Goal: Transaction & Acquisition: Purchase product/service

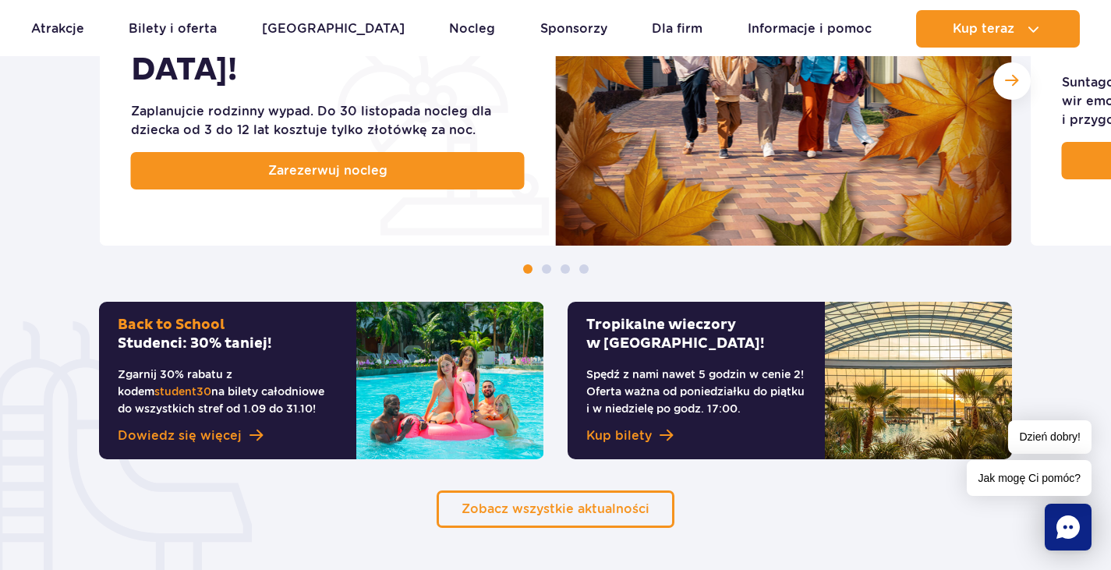
scroll to position [997, 0]
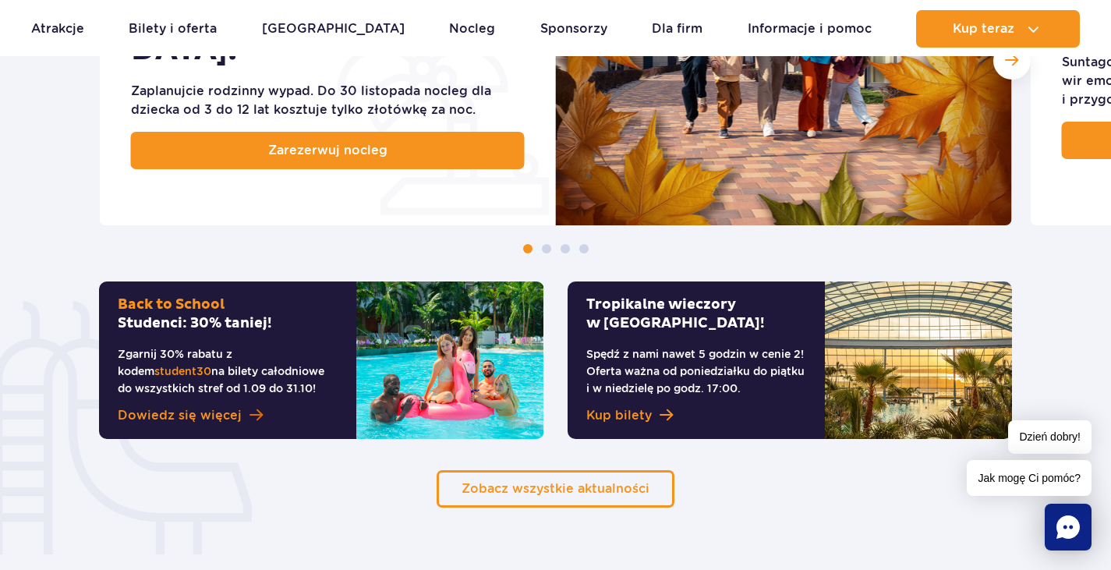
click at [230, 411] on span "Dowiedz się więcej" at bounding box center [180, 415] width 124 height 19
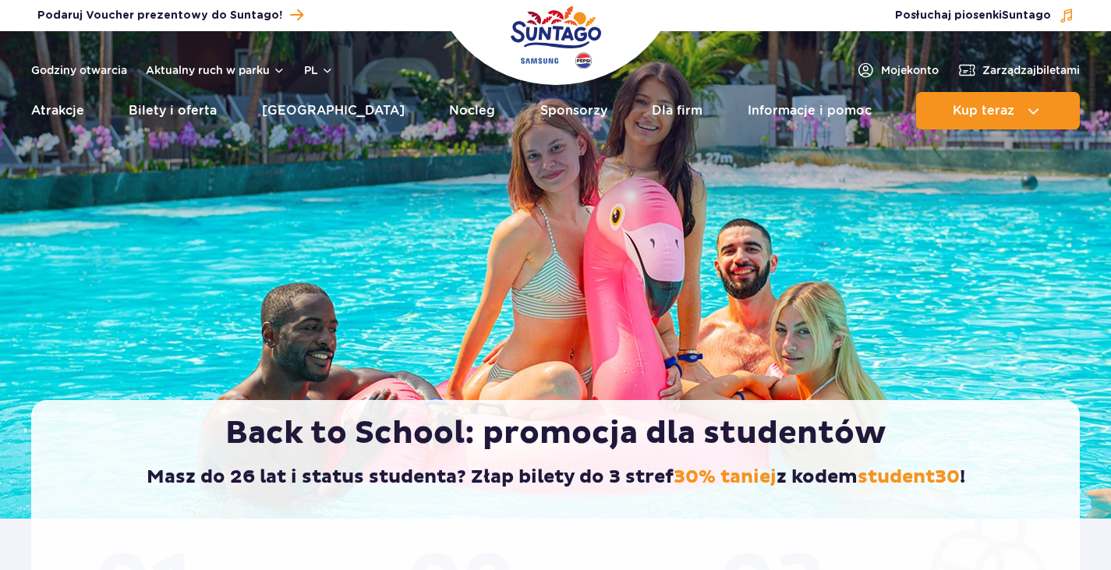
scroll to position [498, 0]
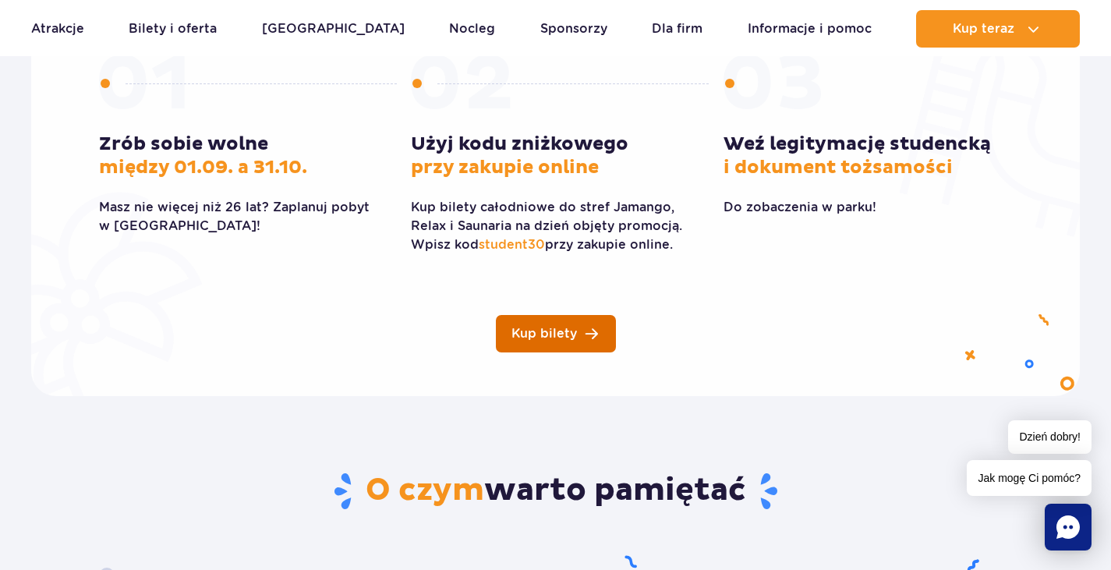
click at [563, 330] on span "Kup bilety" at bounding box center [543, 333] width 65 height 12
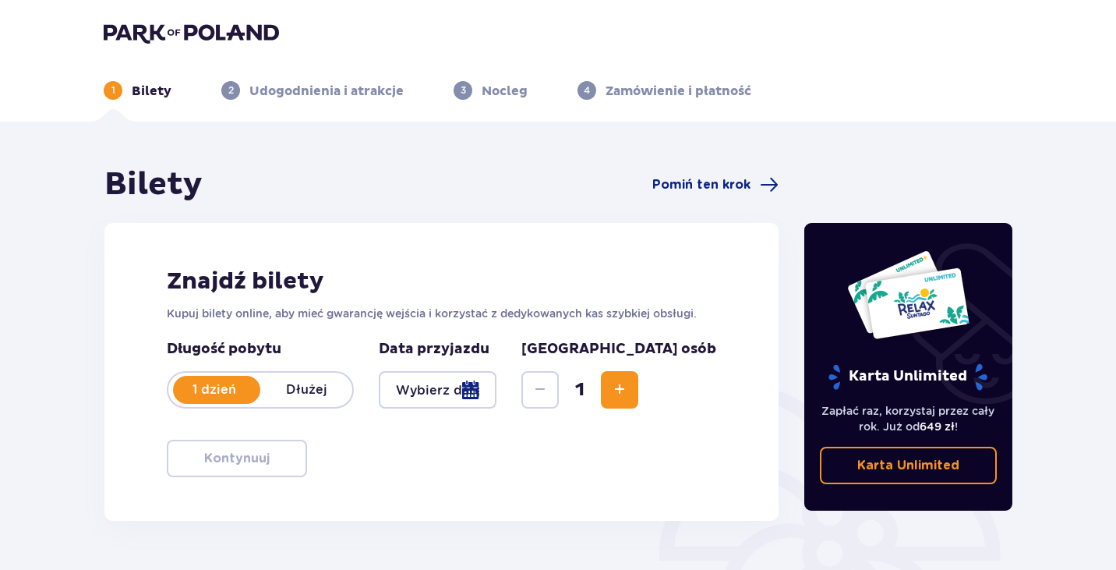
click at [419, 383] on div at bounding box center [438, 389] width 118 height 37
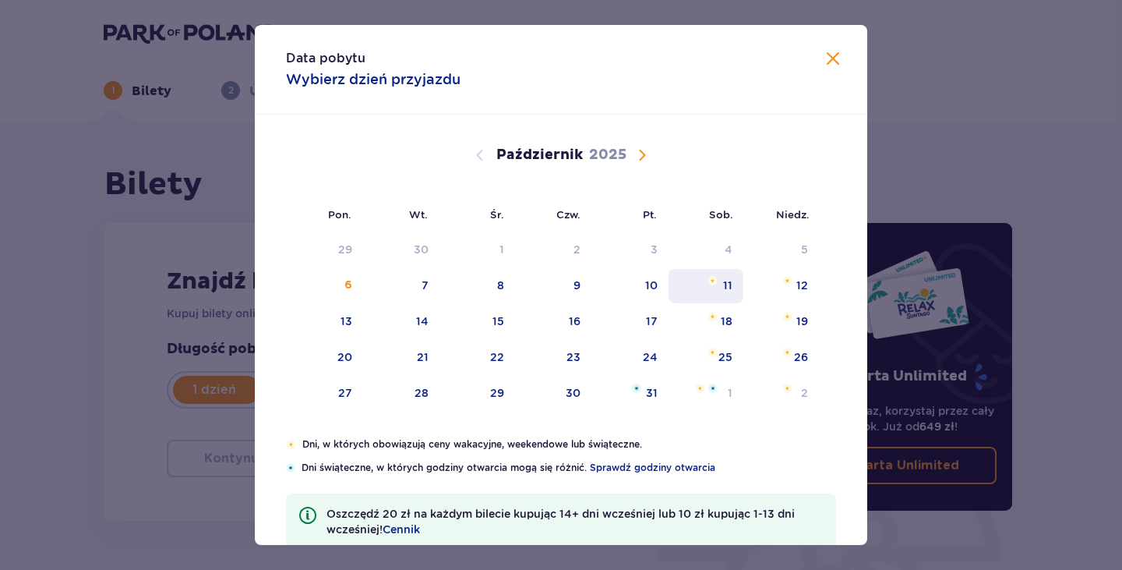
click at [729, 286] on div "11" at bounding box center [727, 285] width 9 height 16
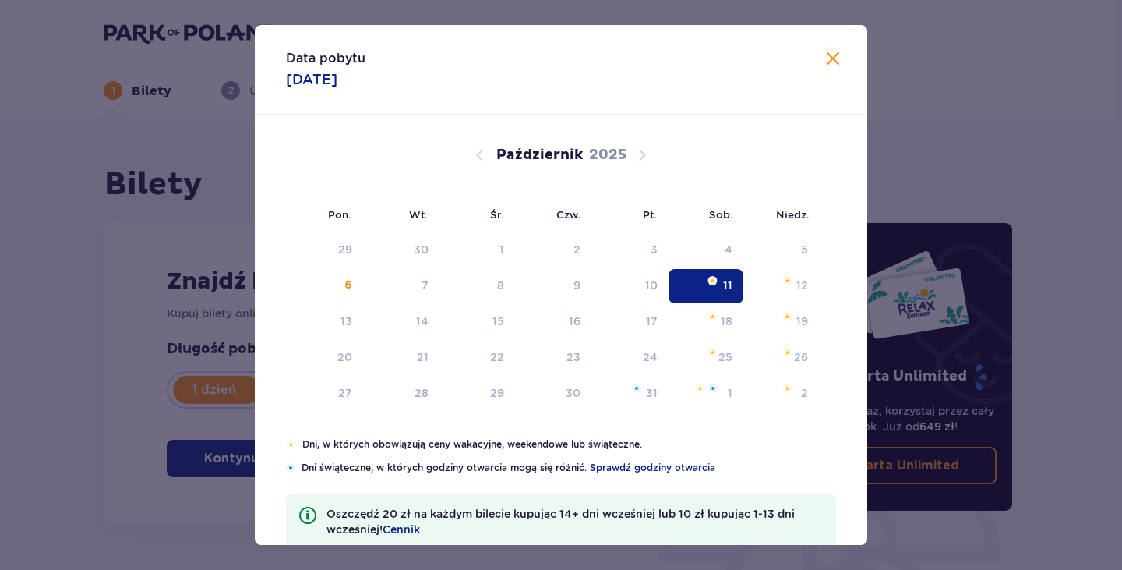
type input "[DATE]"
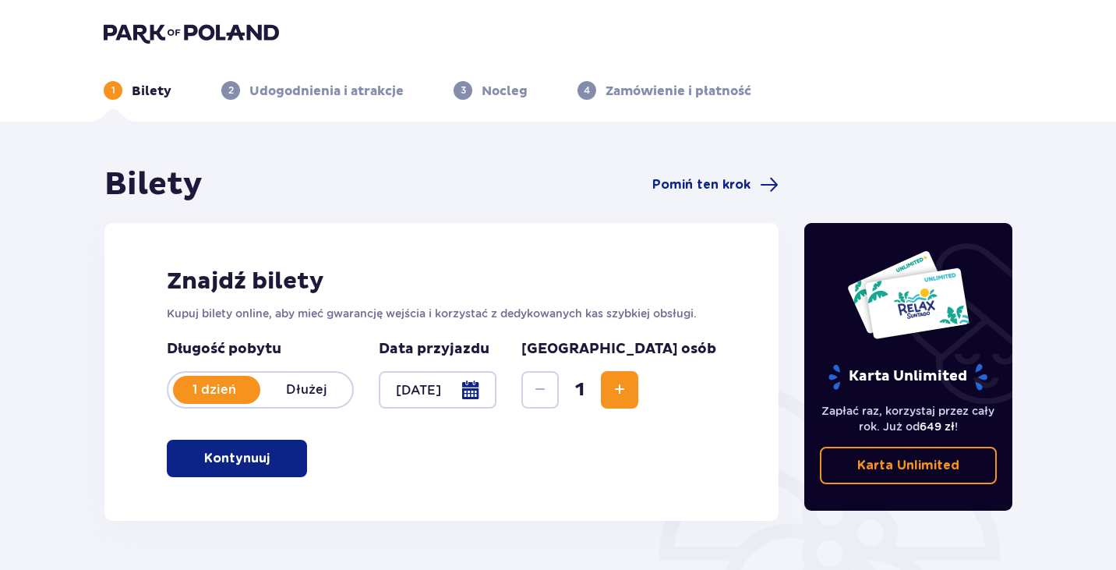
scroll to position [167, 0]
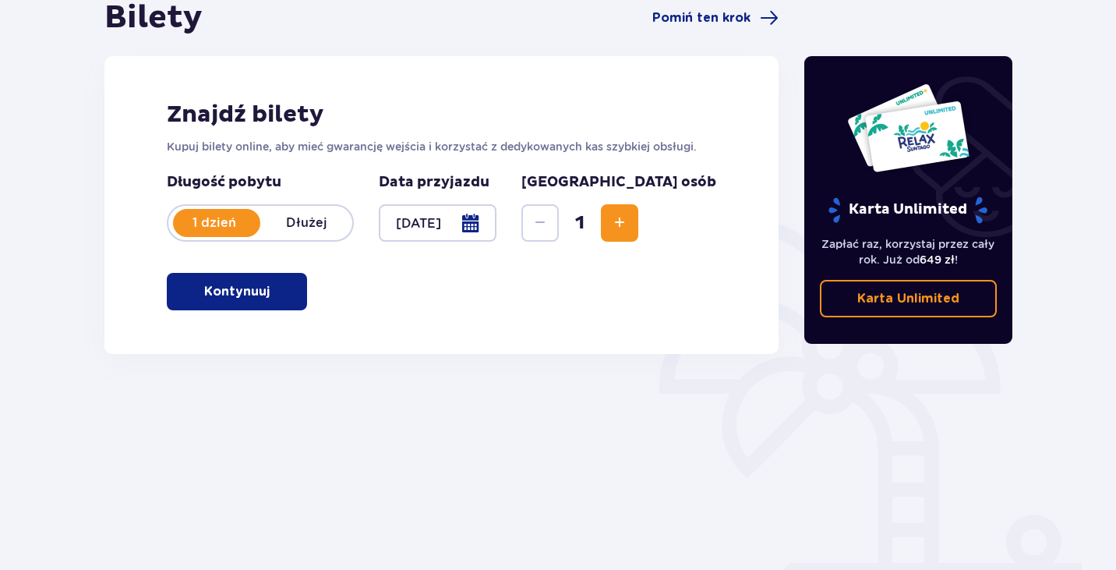
click at [212, 308] on button "Kontynuuj" at bounding box center [237, 291] width 140 height 37
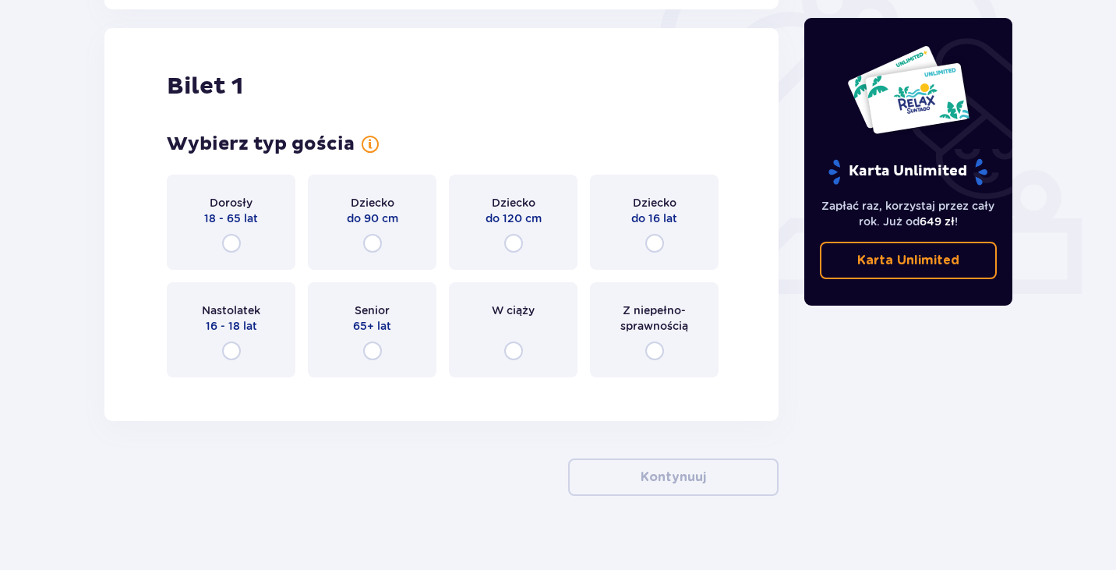
scroll to position [521, 0]
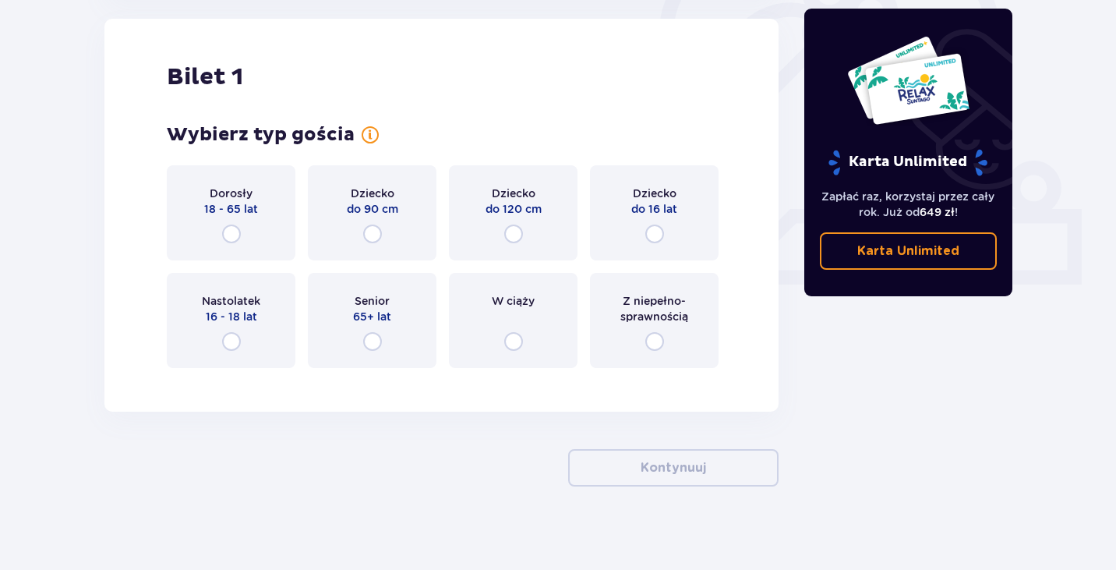
click at [242, 301] on span "Nastolatek" at bounding box center [231, 301] width 58 height 16
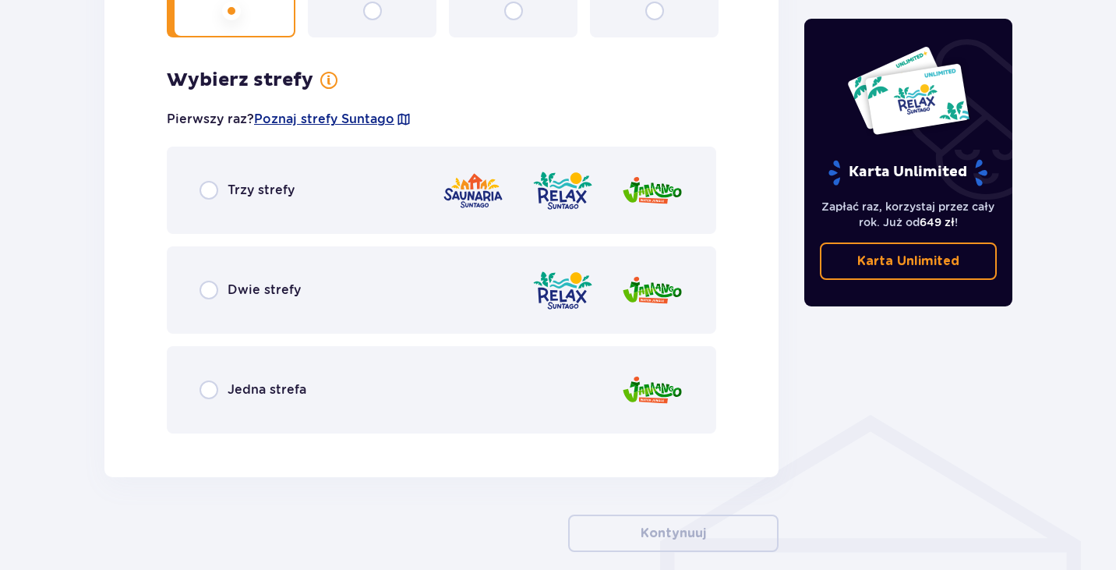
click at [242, 305] on div "Trzy strefy Dwie strefy Jedna strefa" at bounding box center [441, 290] width 549 height 287
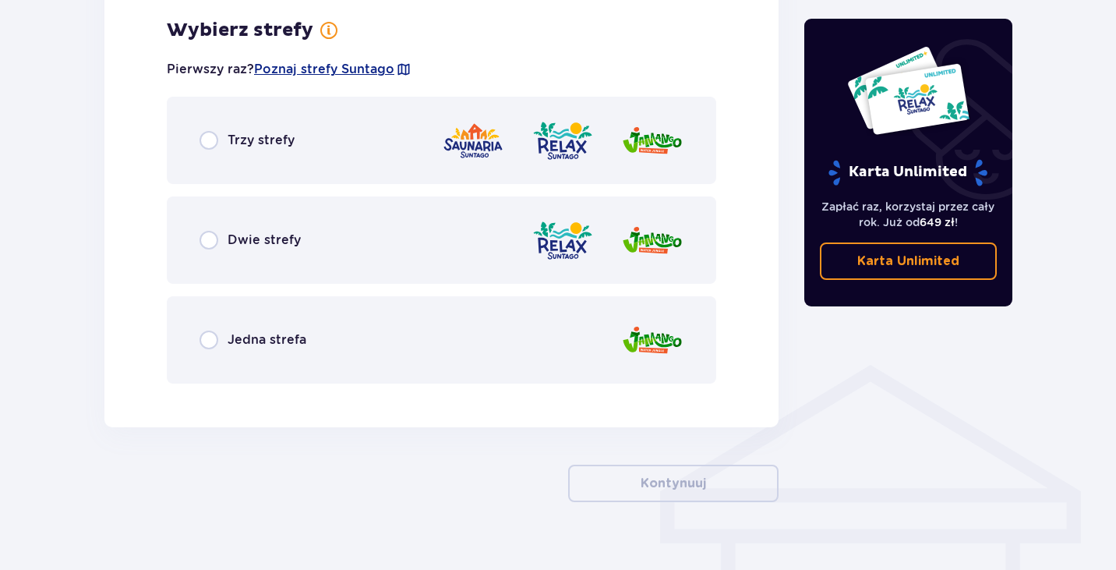
scroll to position [402, 0]
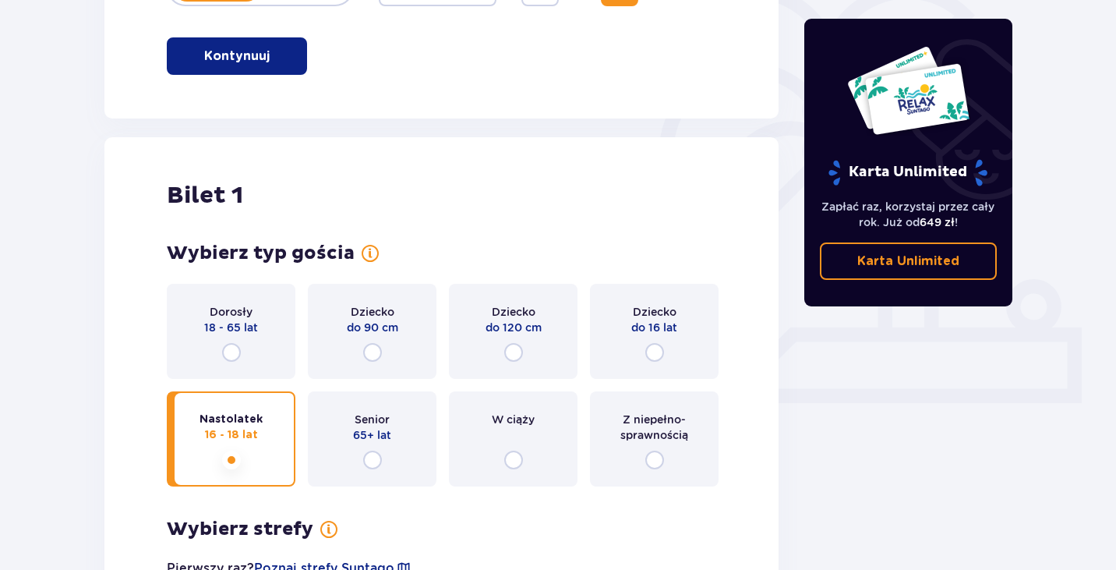
click at [244, 373] on div "Dorosły 18 - 65 lat" at bounding box center [231, 331] width 129 height 95
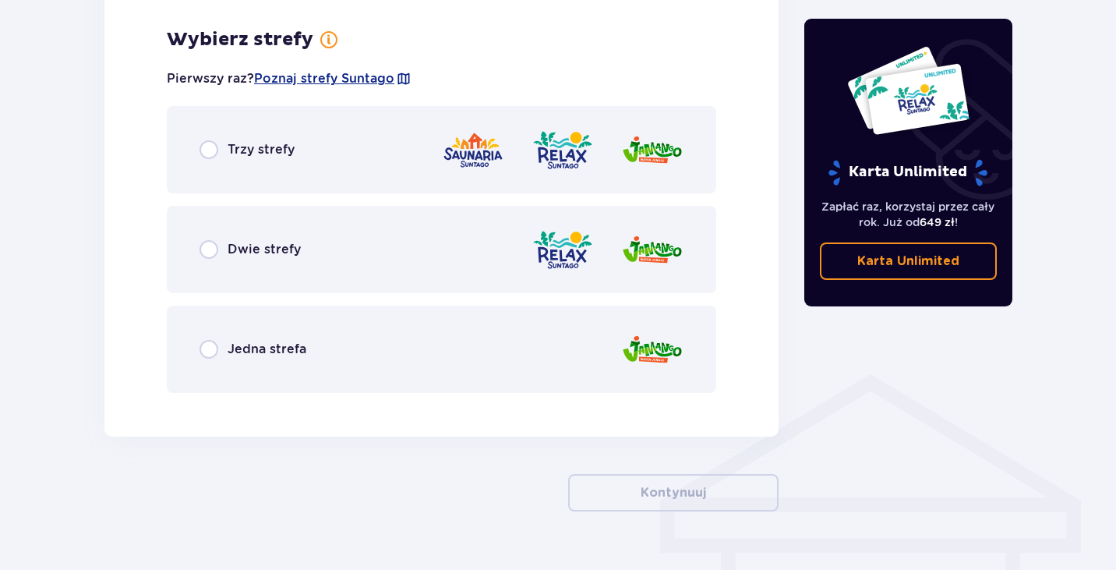
scroll to position [901, 0]
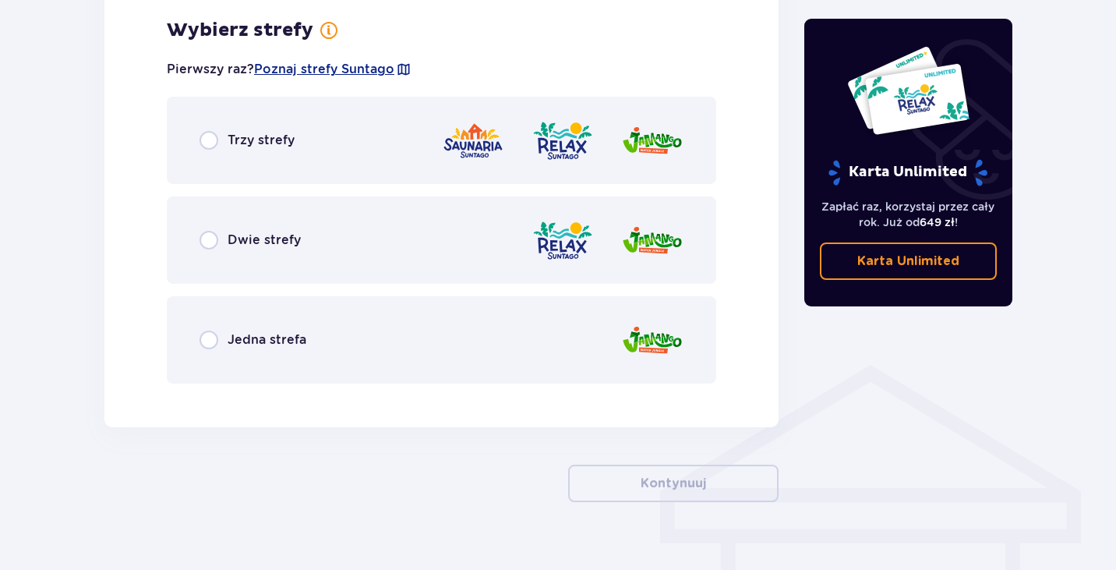
click at [497, 157] on img at bounding box center [473, 140] width 62 height 44
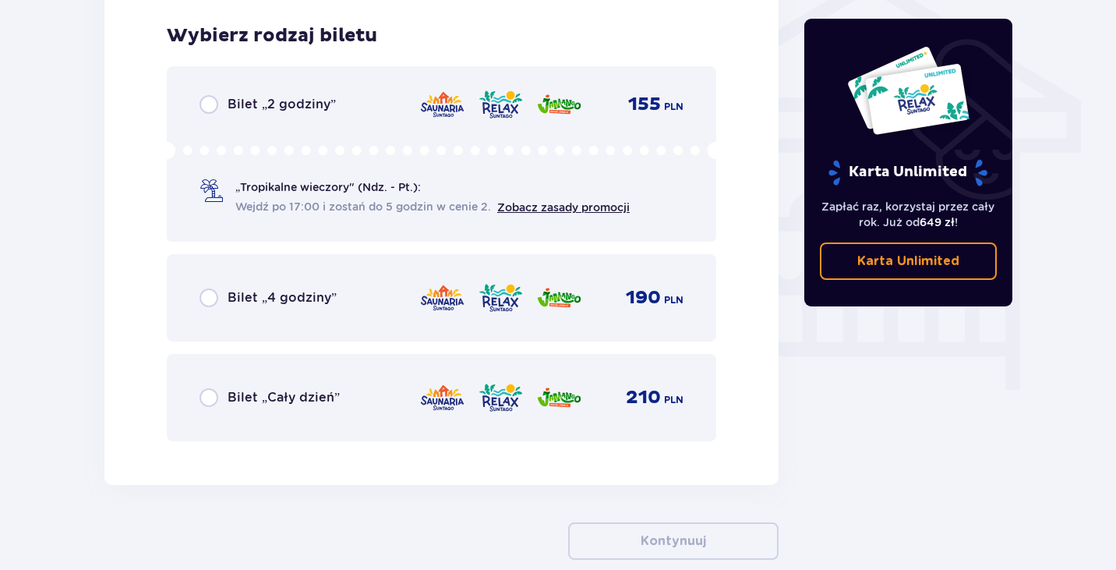
scroll to position [1297, 0]
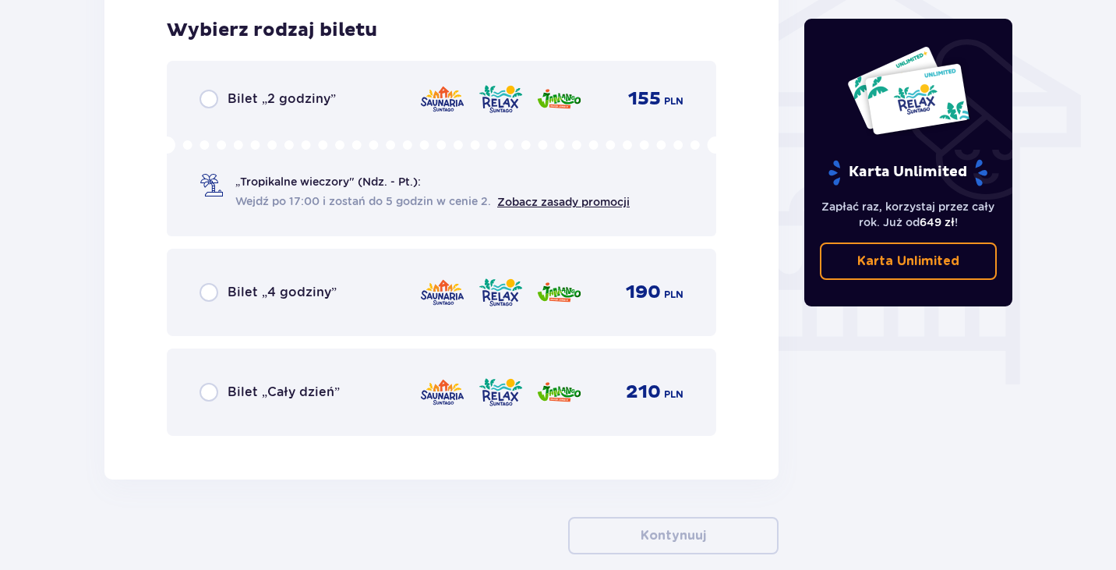
click at [412, 425] on div "Bilet „Cały dzień” 210 PLN" at bounding box center [441, 391] width 549 height 87
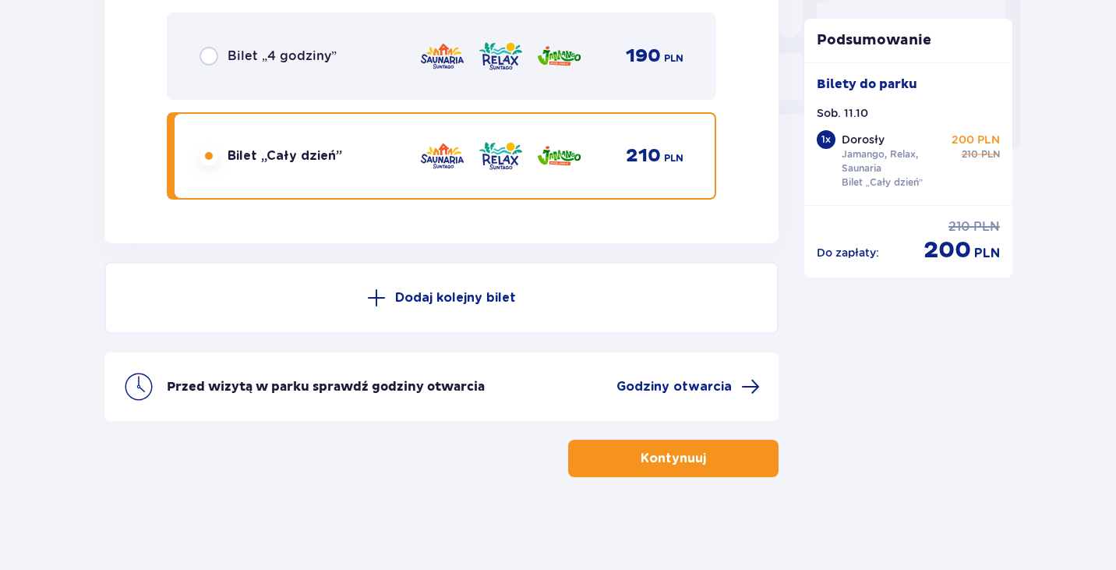
scroll to position [1534, 0]
click at [659, 470] on button "Kontynuuj" at bounding box center [673, 457] width 210 height 37
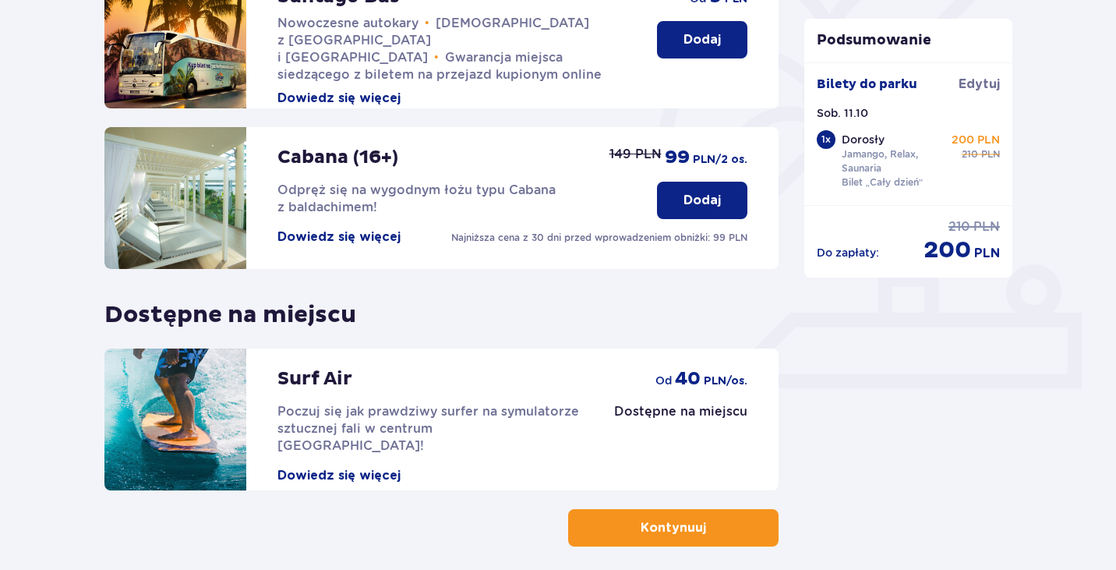
scroll to position [411, 0]
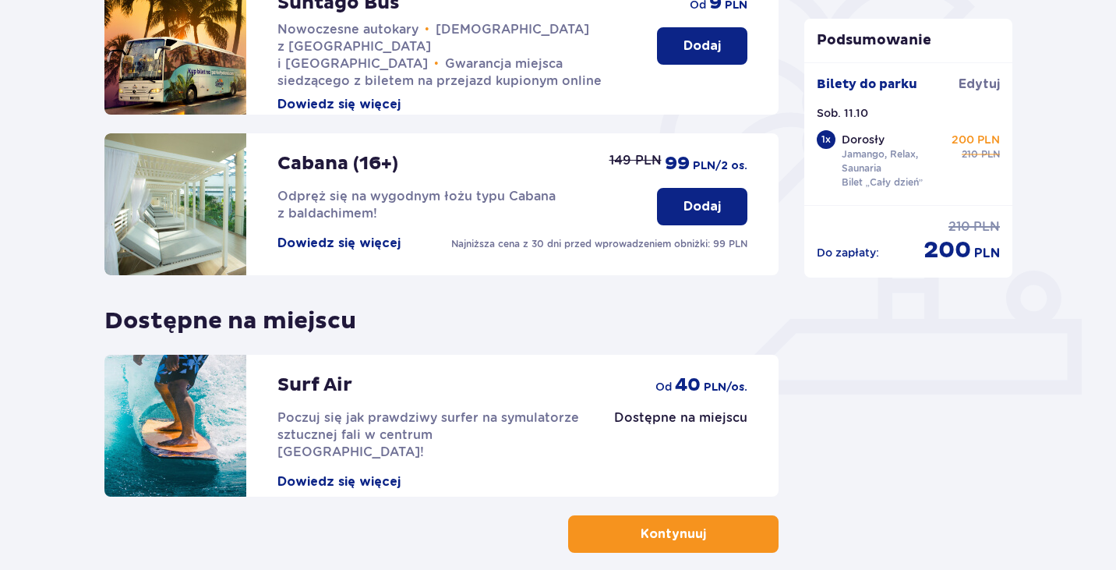
click at [683, 525] on p "Kontynuuj" at bounding box center [673, 533] width 65 height 17
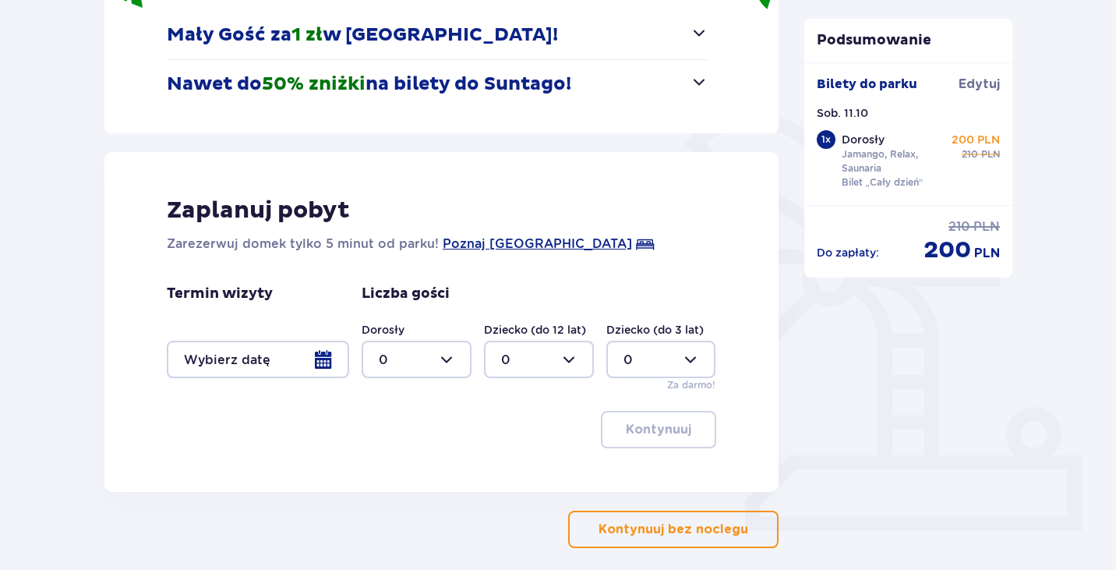
scroll to position [286, 0]
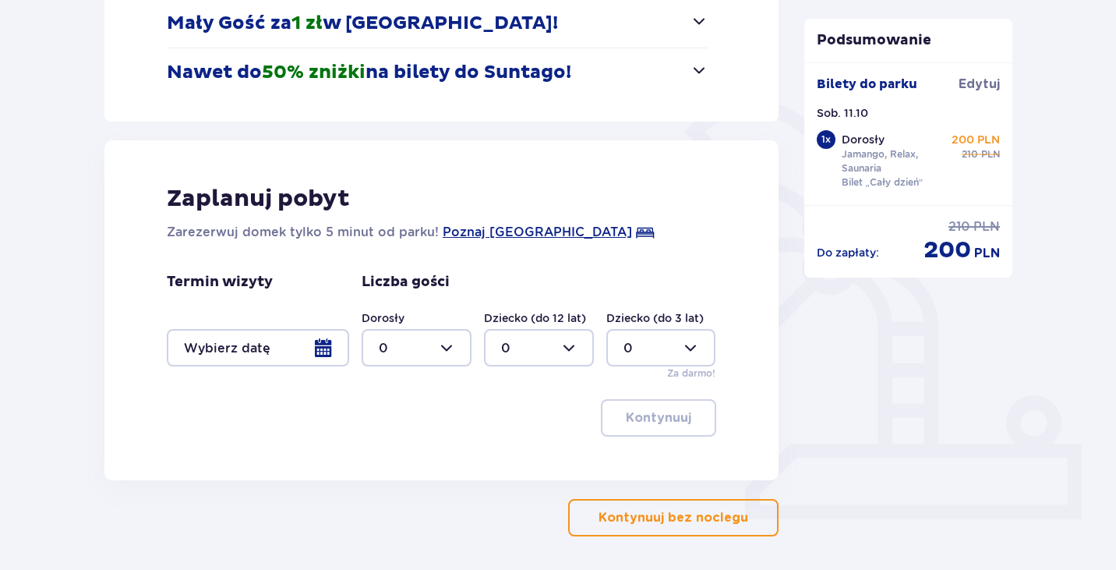
click at [675, 512] on p "Kontynuuj bez noclegu" at bounding box center [674, 517] width 150 height 17
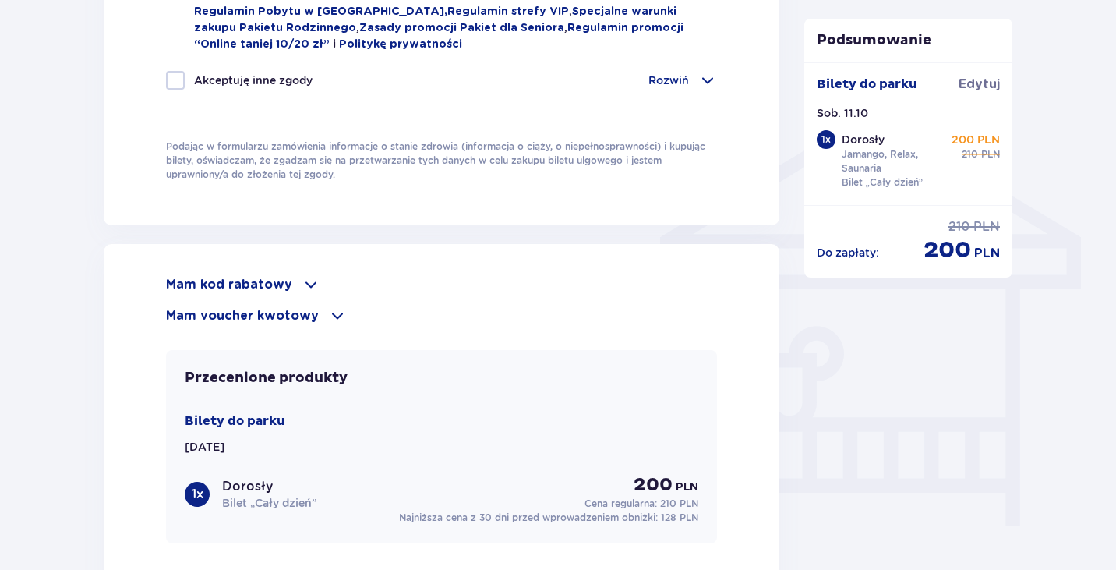
scroll to position [1152, 0]
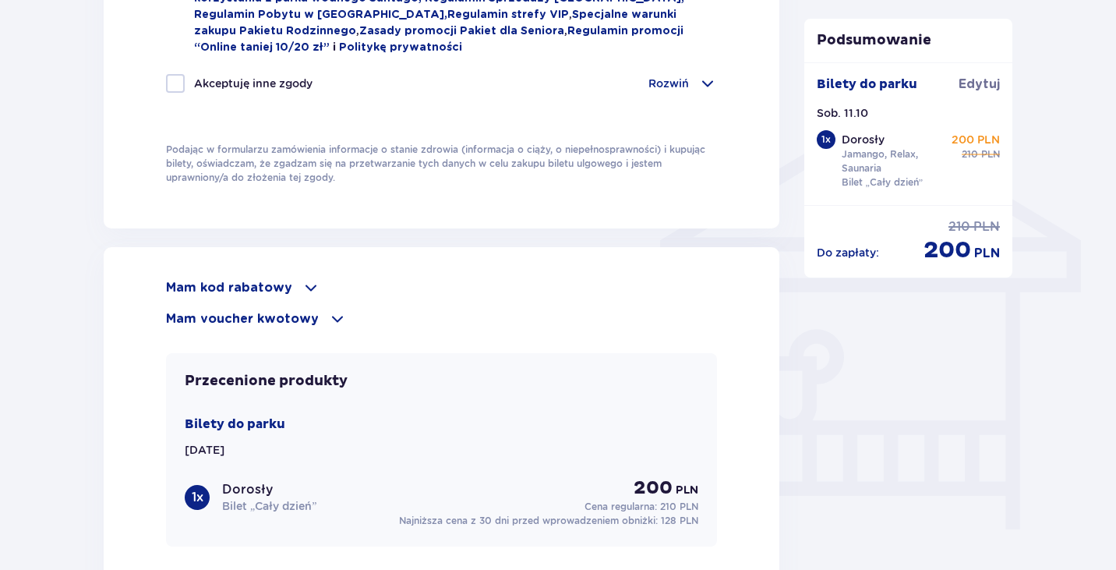
click at [274, 284] on p "Mam kod rabatowy" at bounding box center [229, 287] width 126 height 17
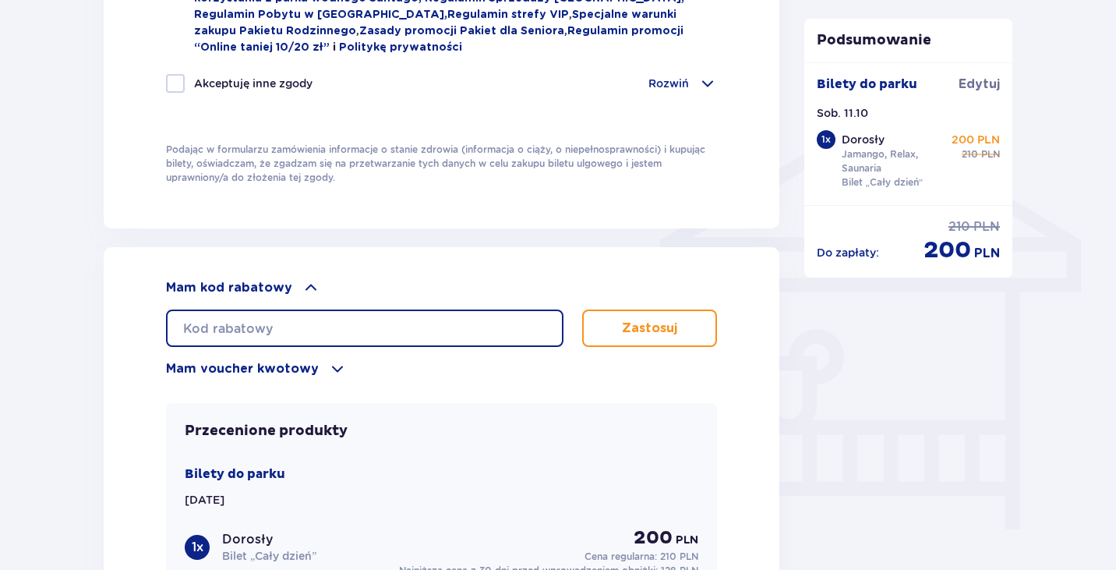
click at [269, 316] on input "text" at bounding box center [364, 327] width 397 height 37
type input "STUDENT30"
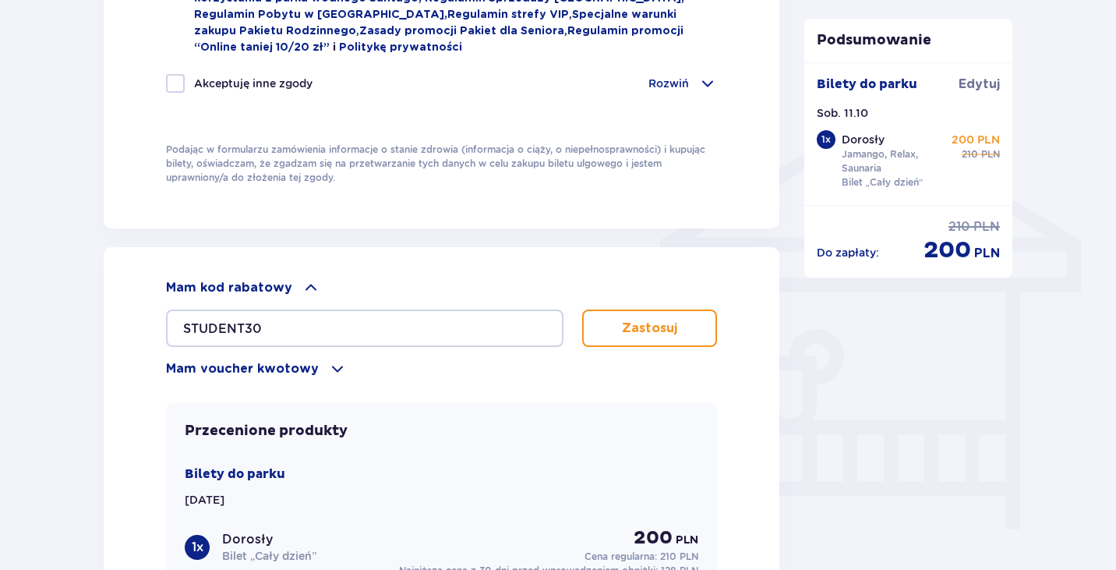
click at [671, 312] on button "Zastosuj" at bounding box center [649, 327] width 135 height 37
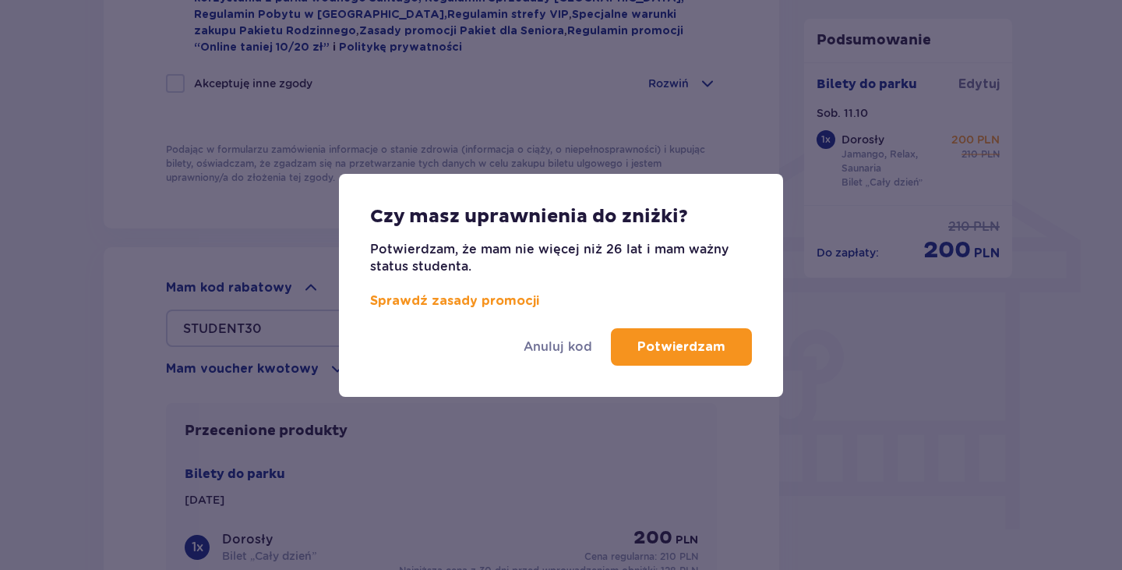
click at [675, 351] on p "Potwierdzam" at bounding box center [681, 346] width 88 height 17
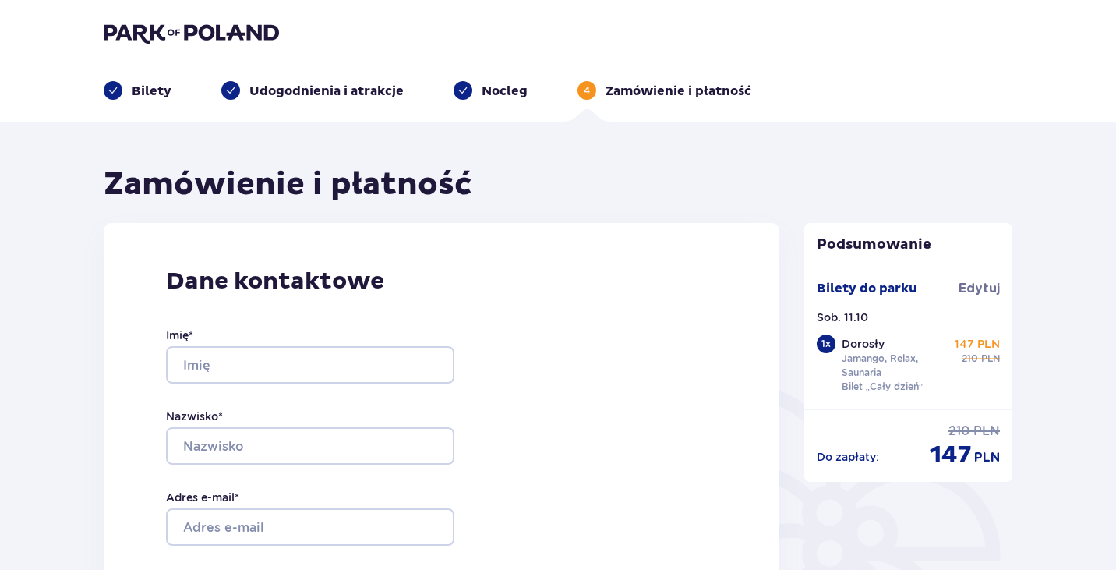
click at [372, 97] on p "Udogodnienia i atrakcje" at bounding box center [326, 91] width 154 height 17
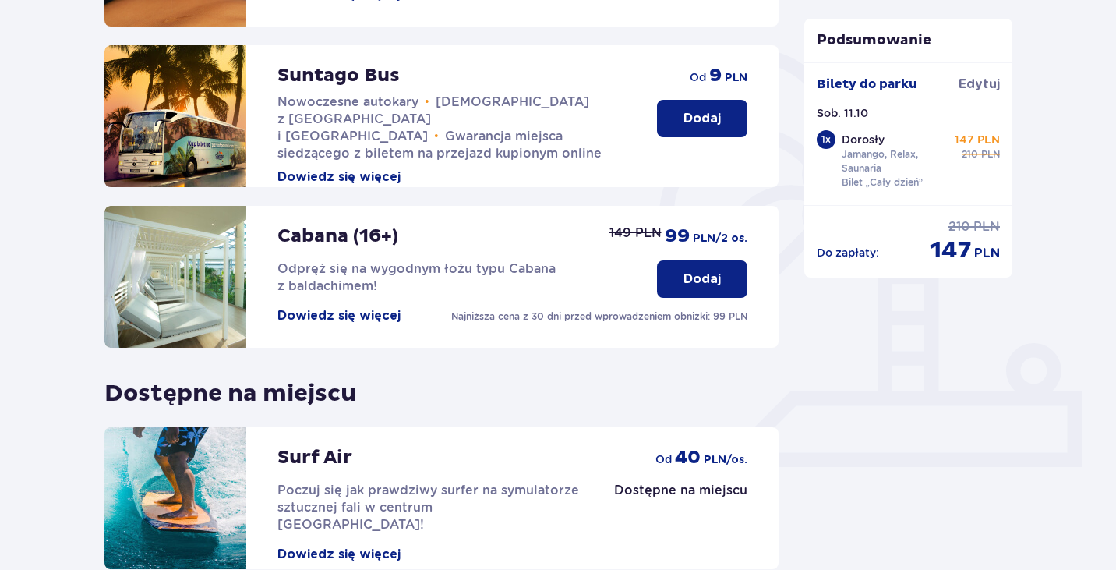
scroll to position [303, 0]
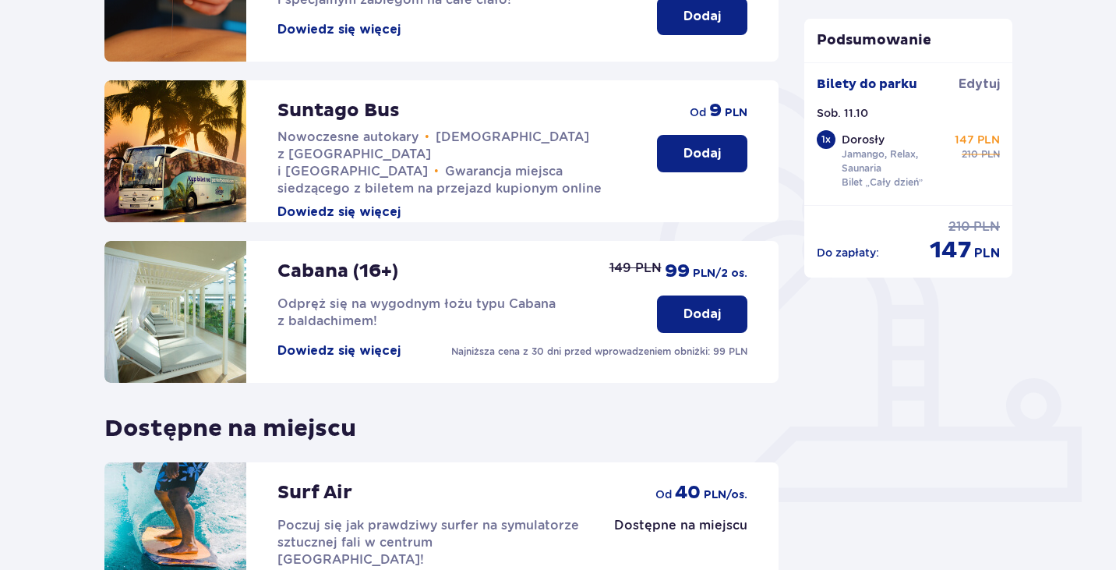
click at [709, 146] on p "Dodaj" at bounding box center [701, 153] width 37 height 17
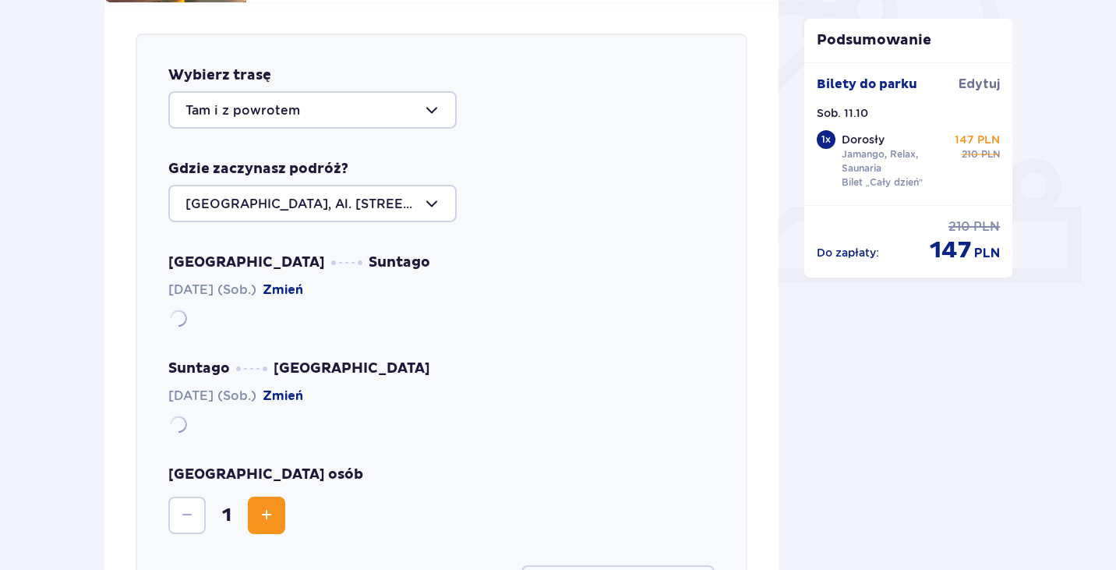
scroll to position [538, 0]
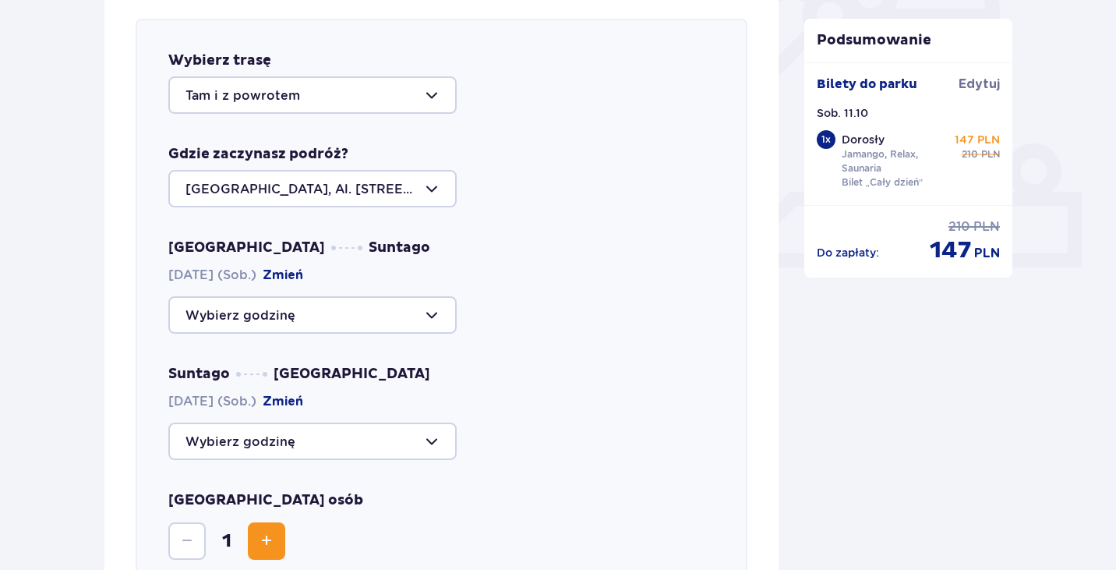
click at [335, 114] on div at bounding box center [312, 94] width 288 height 37
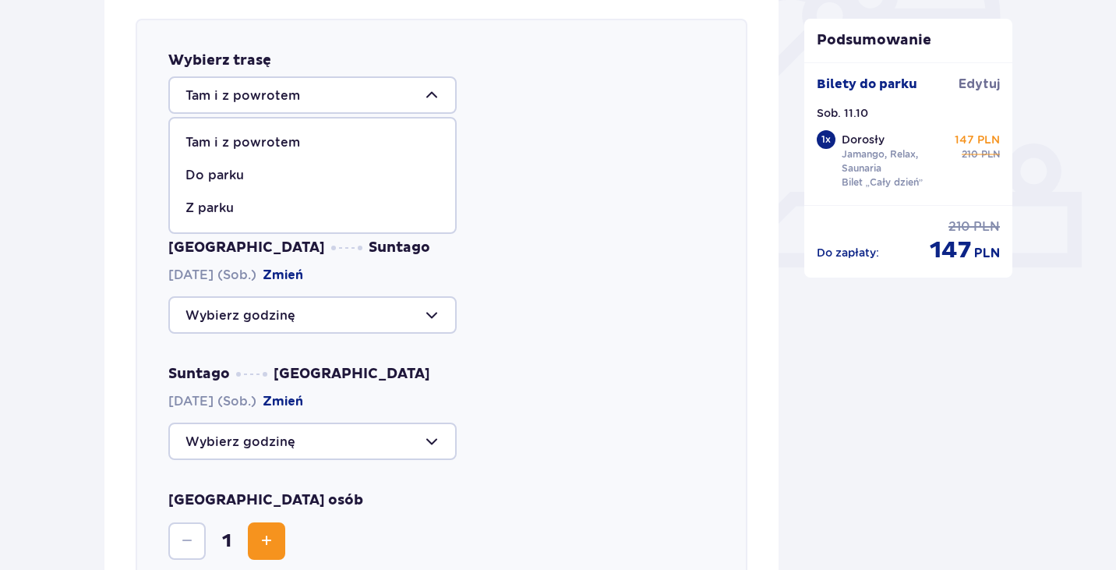
click at [333, 106] on div at bounding box center [312, 94] width 288 height 37
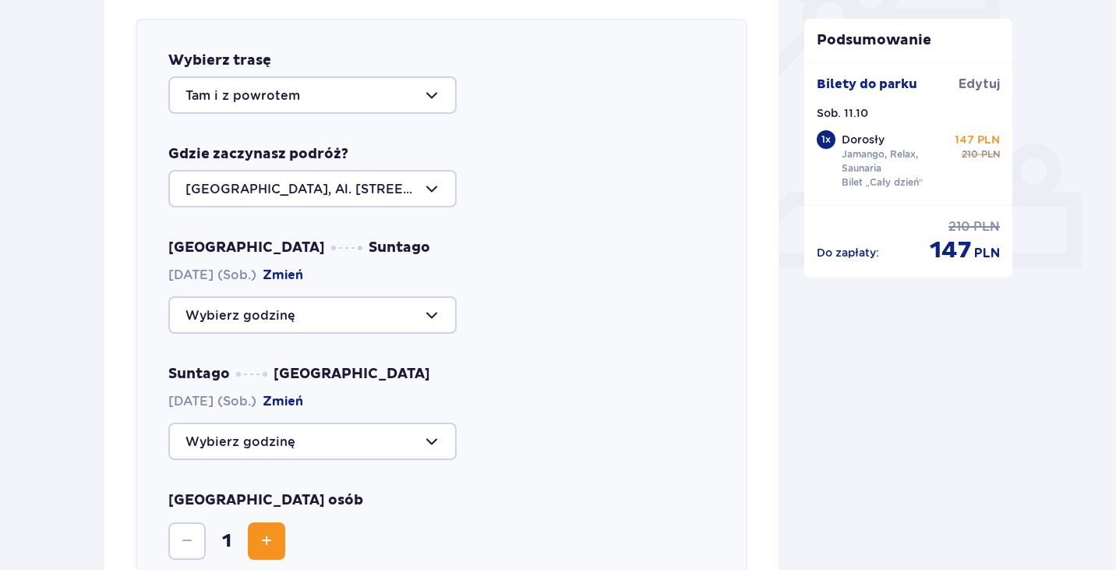
click at [310, 320] on div at bounding box center [312, 314] width 288 height 37
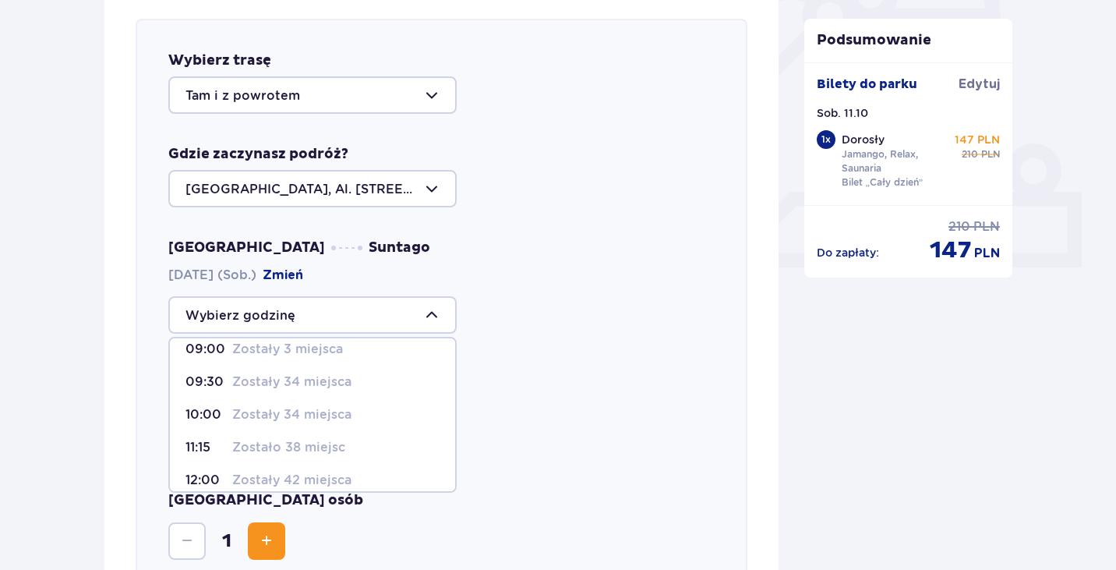
scroll to position [19, 0]
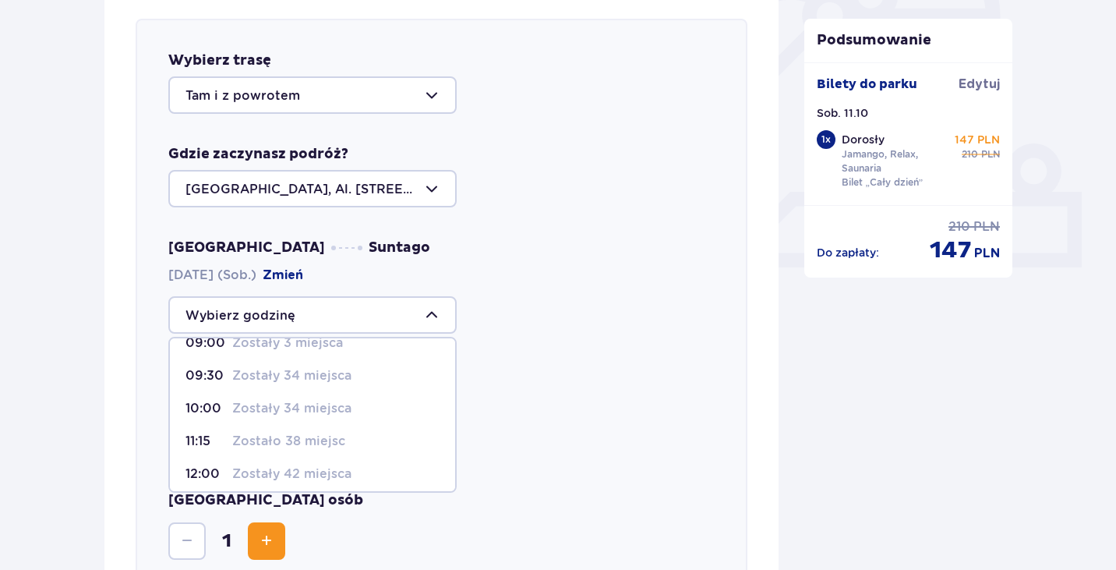
click at [327, 436] on p "Zostało 38 miejsc" at bounding box center [288, 441] width 113 height 17
type input "11:15"
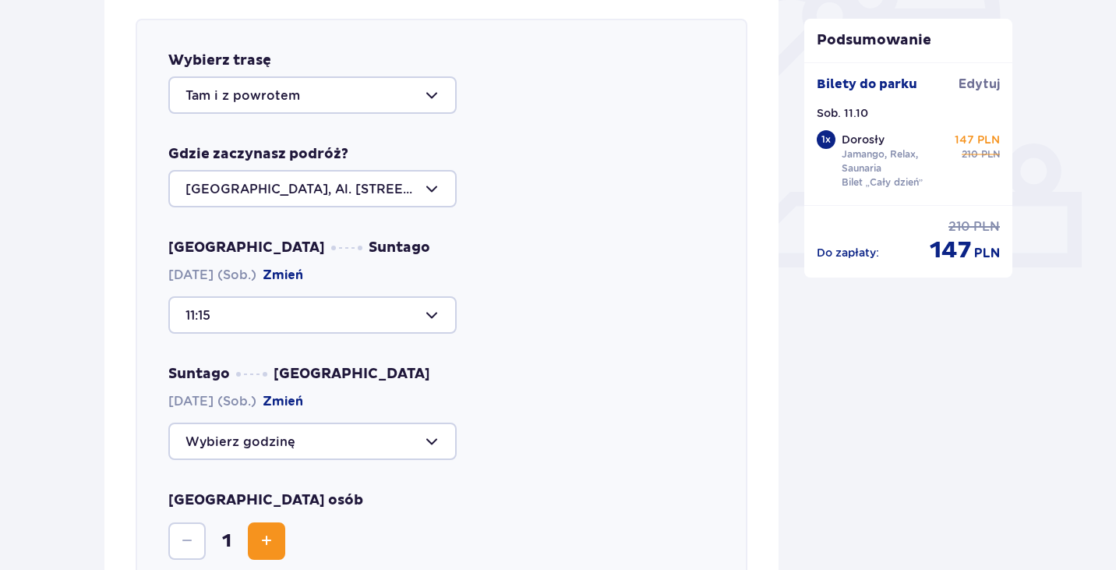
click at [316, 432] on div at bounding box center [312, 440] width 288 height 37
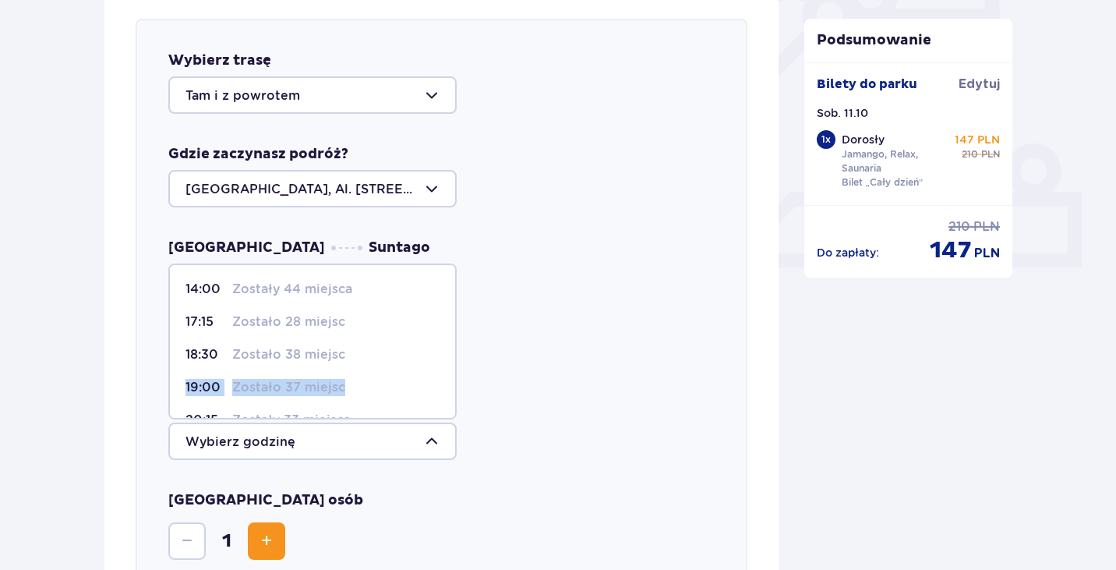
drag, startPoint x: 456, startPoint y: 347, endPoint x: 455, endPoint y: 376, distance: 29.6
click at [455, 376] on span "14:00 Zostały 44 miejsca 17:15 Zostało 28 miejsc 18:30 Zostało 38 miejsc 19:00 …" at bounding box center [312, 341] width 288 height 156
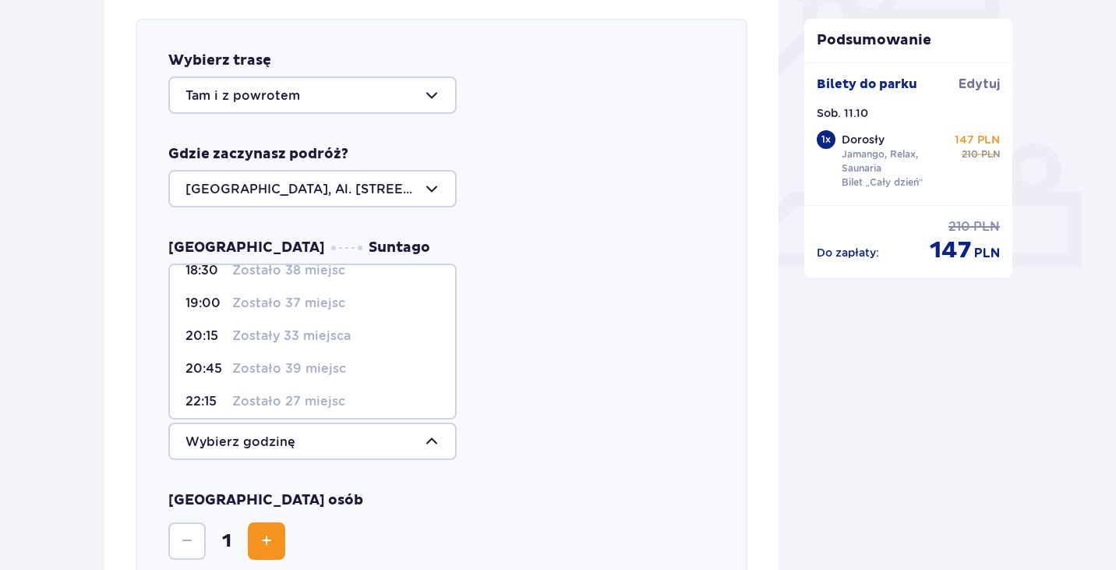
scroll to position [92, 0]
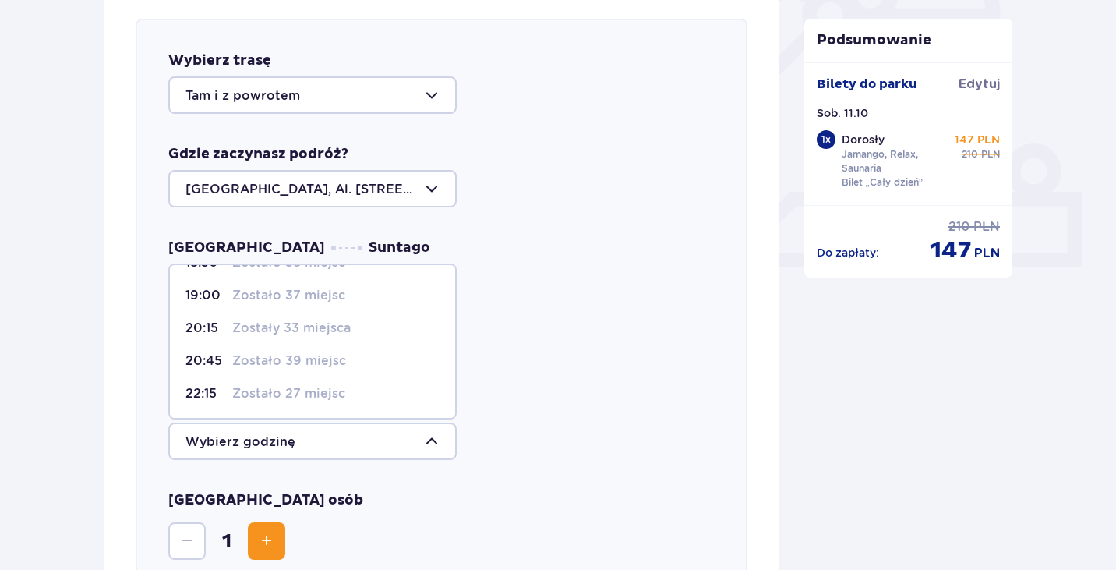
click at [263, 358] on p "Zostało 39 miejsc" at bounding box center [289, 360] width 114 height 17
type input "20:45"
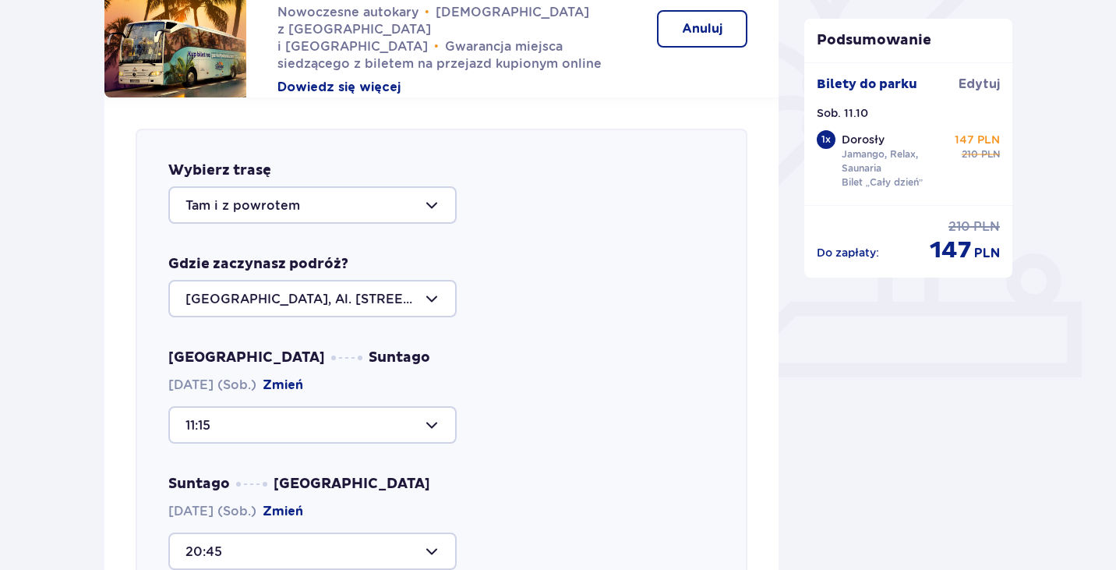
scroll to position [434, 0]
